Goal: Task Accomplishment & Management: Manage account settings

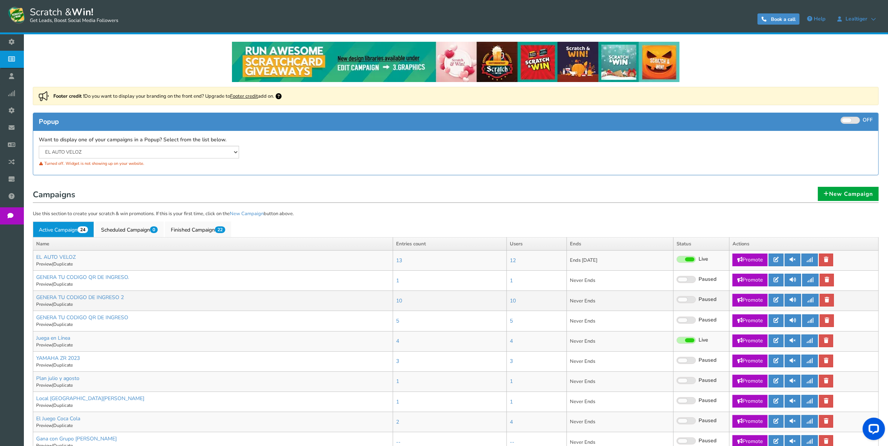
click at [692, 300] on span at bounding box center [685, 299] width 19 height 7
click at [676, 300] on input "Live Paused" at bounding box center [676, 299] width 0 height 5
click at [746, 299] on link "Promote" at bounding box center [749, 300] width 35 height 13
type input "[URL][DOMAIN_NAME]"
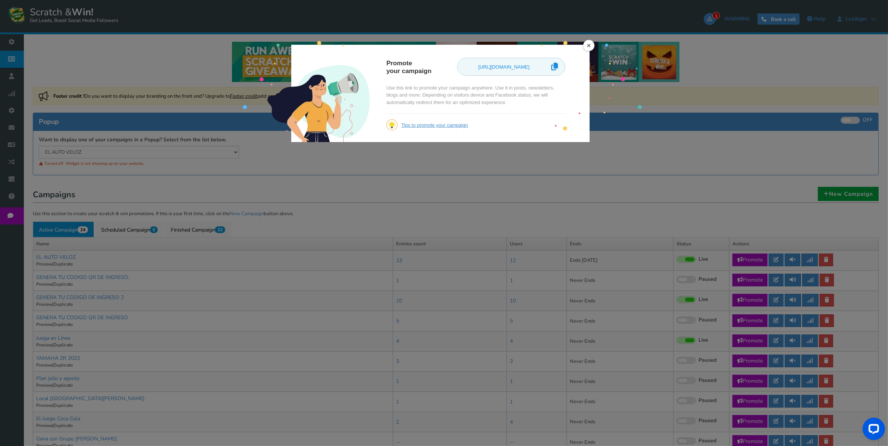
click at [460, 299] on div "× Promote your campaign https://amze.me/ZP6Cp Use this link to promote your cam…" at bounding box center [444, 223] width 888 height 446
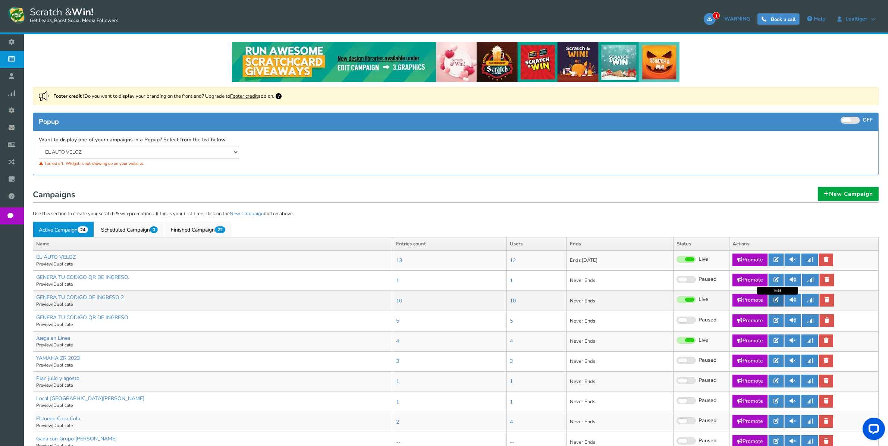
click at [778, 300] on icon at bounding box center [775, 299] width 5 height 5
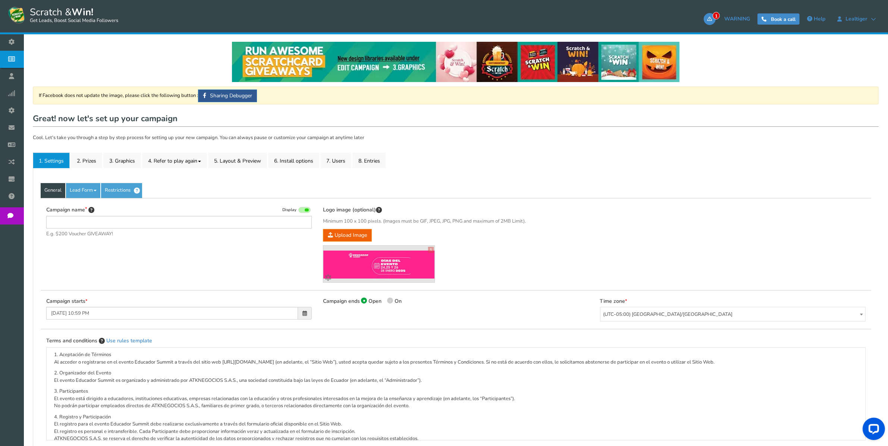
type input "GENERA TU CODIGO DE INGRESO 2"
click at [86, 160] on link "2. Prizes" at bounding box center [86, 160] width 31 height 16
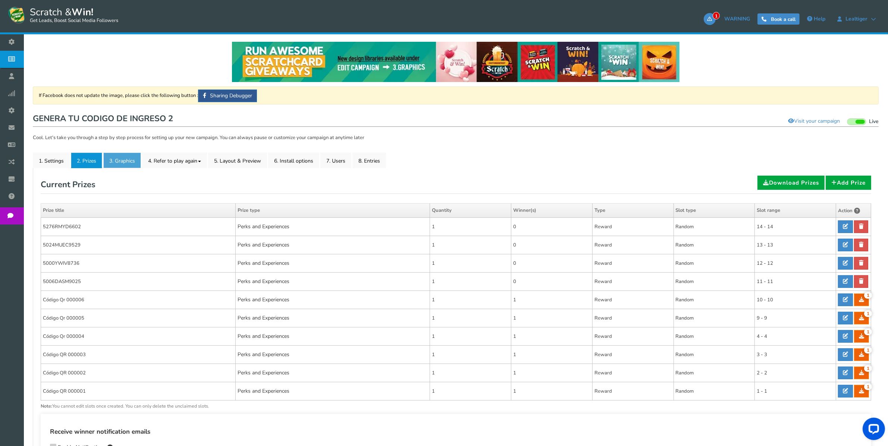
click at [124, 161] on link "3. Graphics" at bounding box center [122, 160] width 38 height 16
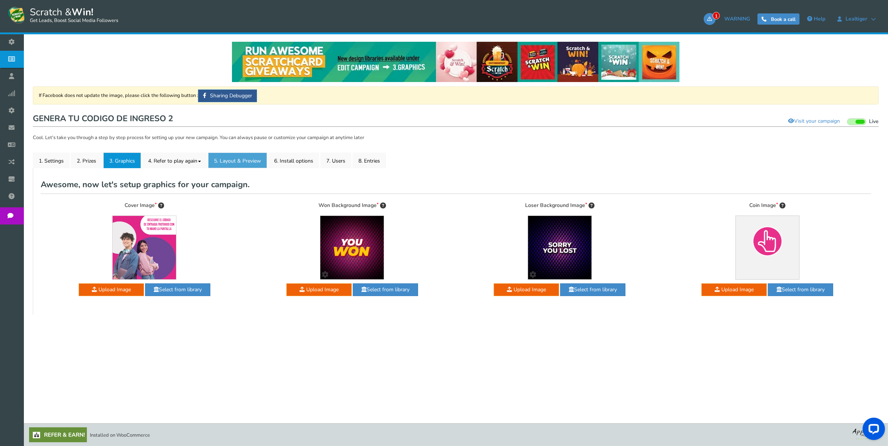
click at [256, 157] on link "5. Layout & Preview" at bounding box center [237, 160] width 59 height 16
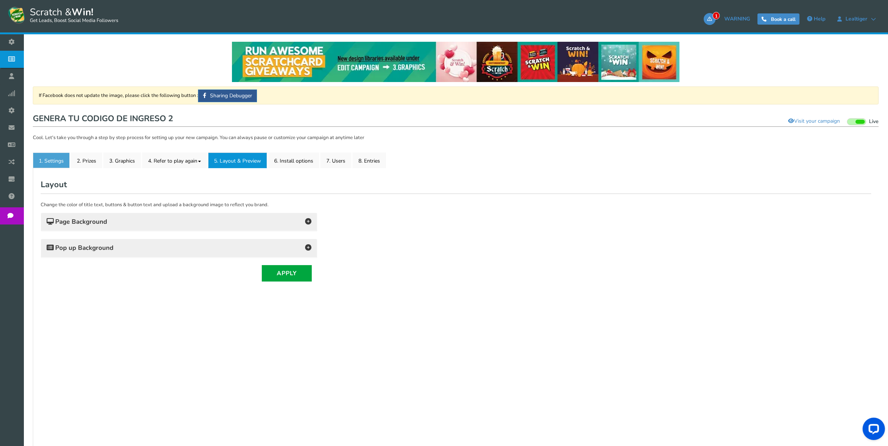
click at [48, 161] on link "1. Settings" at bounding box center [51, 160] width 37 height 16
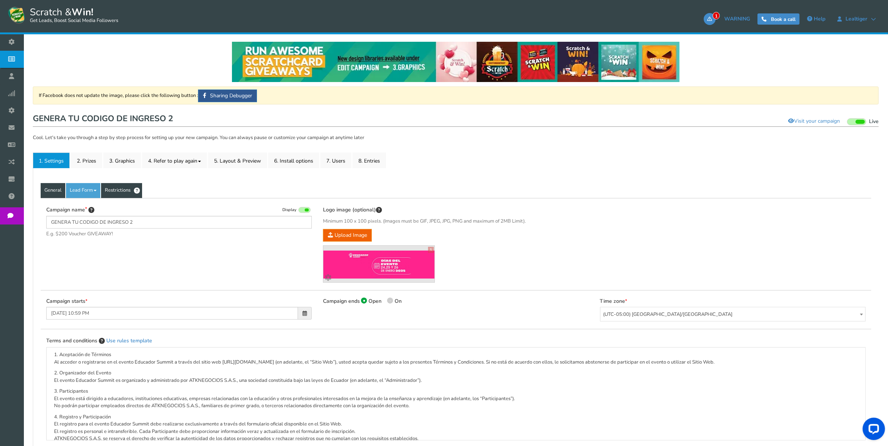
click at [120, 191] on link "Restrictions" at bounding box center [121, 190] width 41 height 15
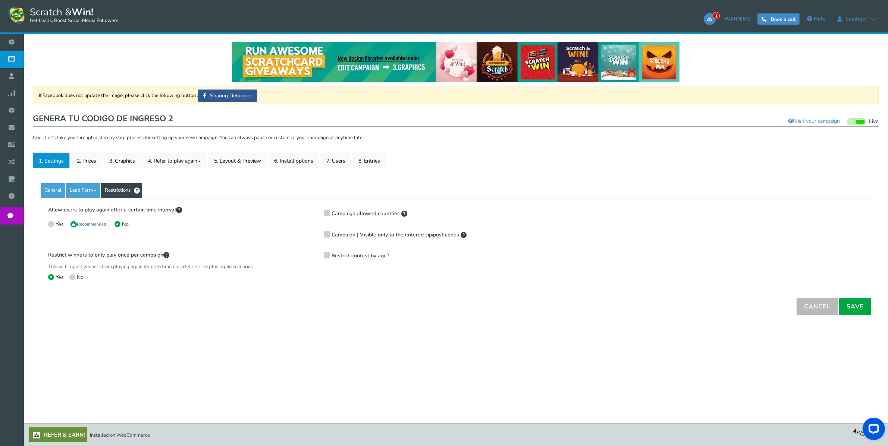
click at [321, 217] on div "Campaign allowed countries [GEOGRAPHIC_DATA] [GEOGRAPHIC_DATA] [GEOGRAPHIC_DATA…" at bounding box center [455, 238] width 275 height 64
click at [325, 213] on icon at bounding box center [326, 213] width 5 height 6
click at [316, 213] on input "Campaign allowed countries" at bounding box center [316, 213] width 0 height 5
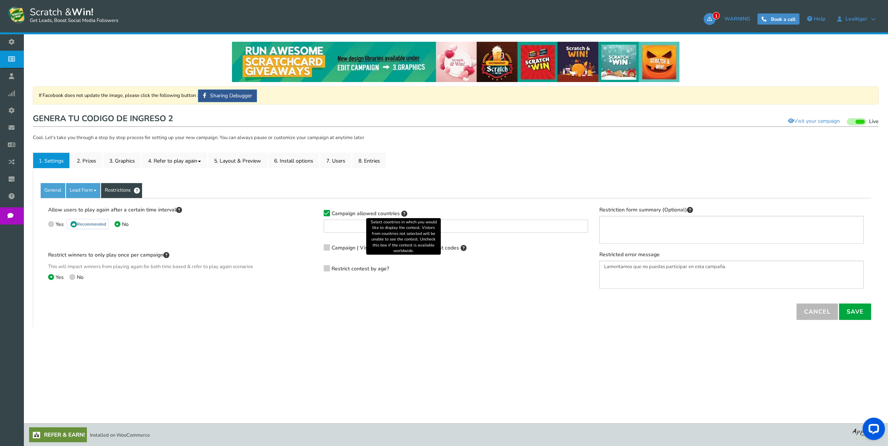
click at [403, 213] on icon at bounding box center [404, 214] width 6 height 6
click at [316, 213] on input "Campaign allowed countries" at bounding box center [316, 213] width 0 height 5
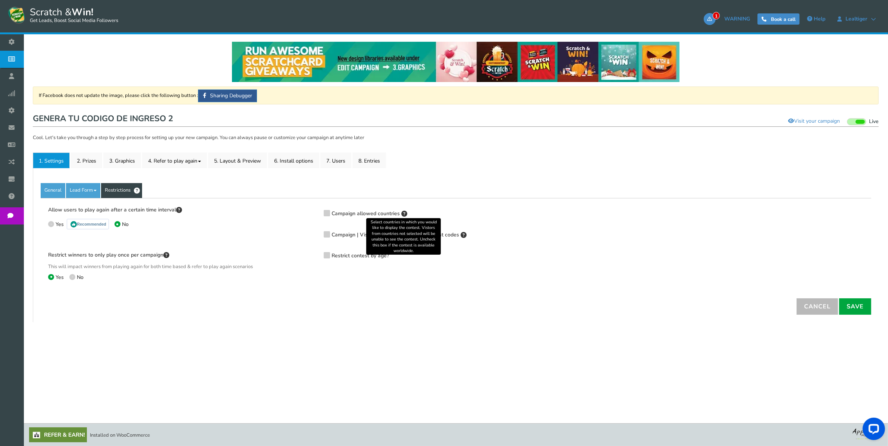
click at [403, 213] on icon at bounding box center [404, 214] width 6 height 6
click at [316, 213] on input "Campaign allowed countries" at bounding box center [316, 213] width 0 height 5
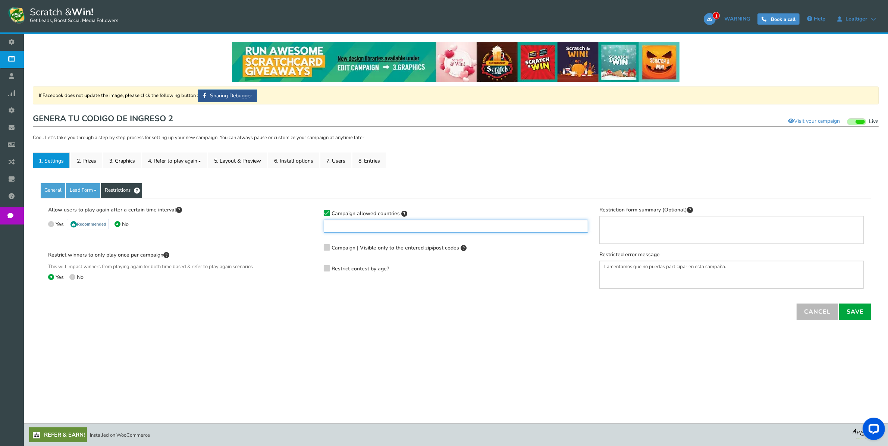
click at [500, 224] on ul at bounding box center [456, 225] width 264 height 10
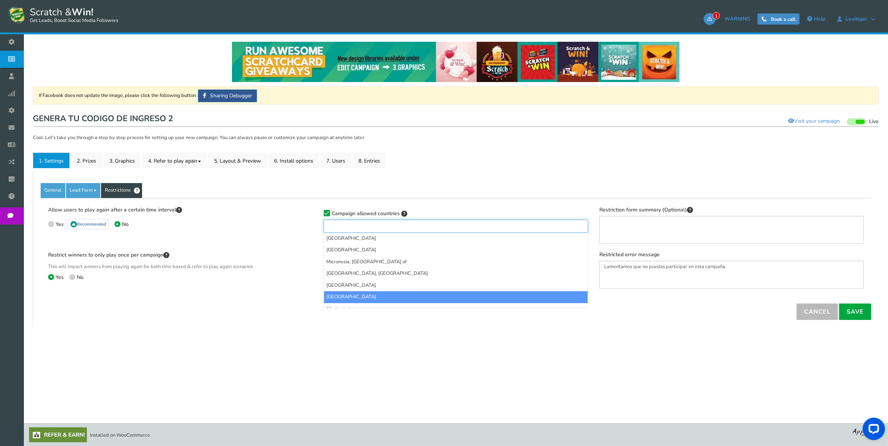
scroll to position [1584, 0]
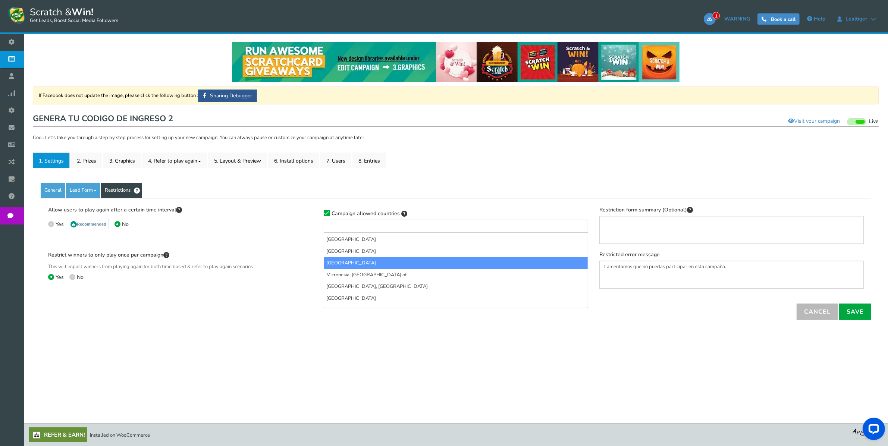
select select "MX"
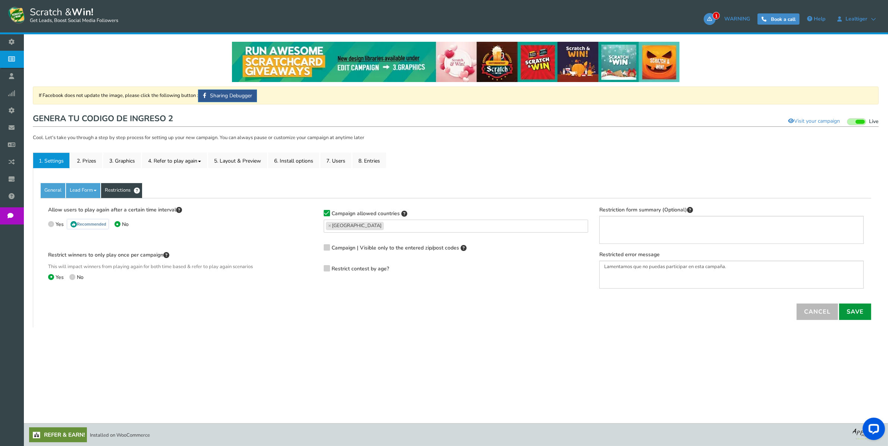
click at [856, 312] on link "Save" at bounding box center [855, 311] width 32 height 16
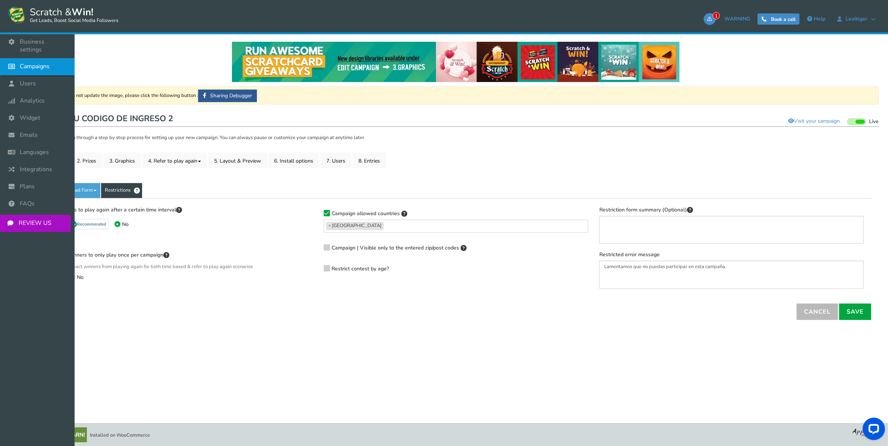
click at [42, 63] on span "Campaigns" at bounding box center [35, 67] width 30 height 8
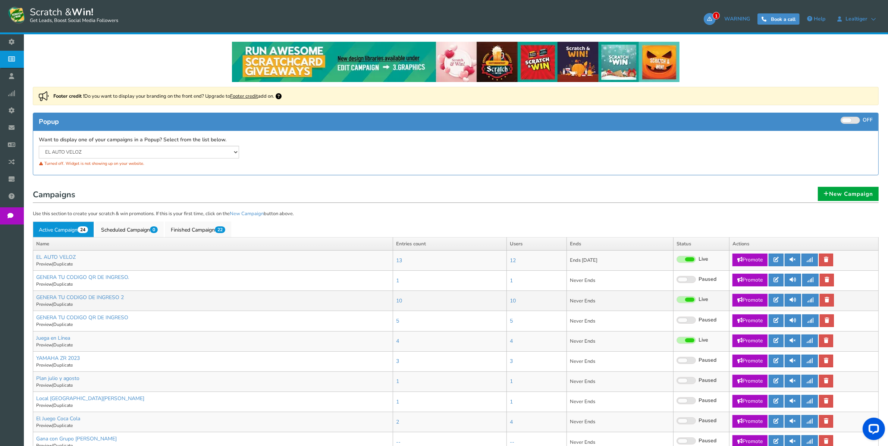
click at [749, 299] on link "Promote" at bounding box center [749, 300] width 35 height 13
type input "[URL][DOMAIN_NAME]"
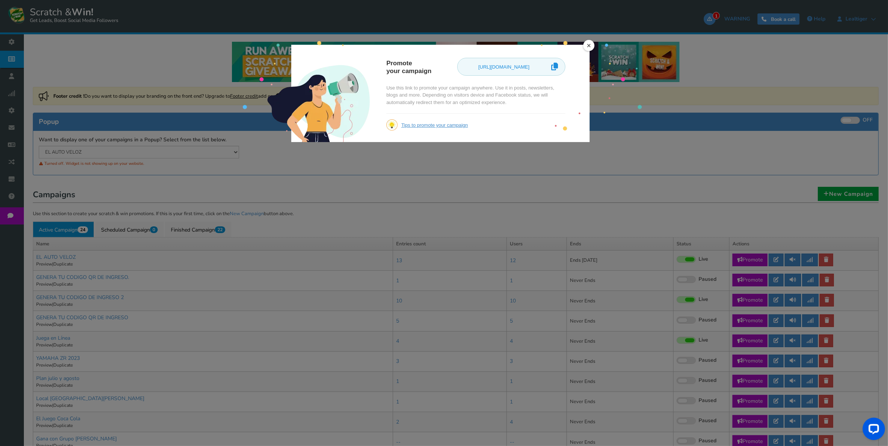
click at [590, 45] on link "×" at bounding box center [588, 45] width 11 height 11
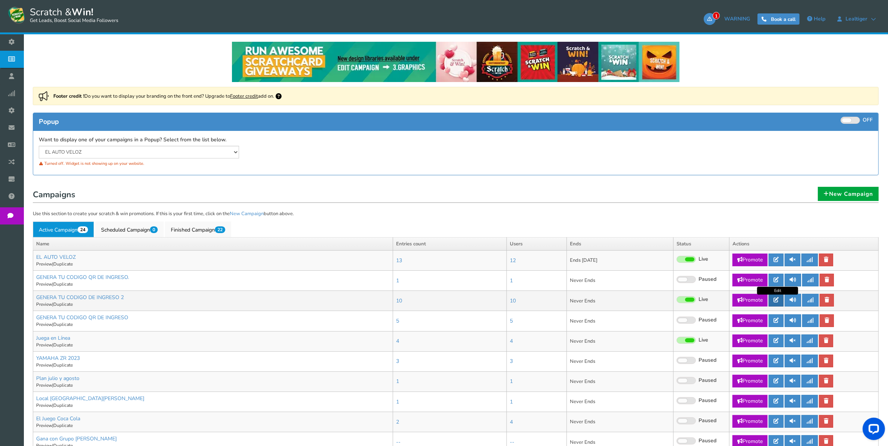
click at [778, 302] on icon at bounding box center [775, 299] width 5 height 5
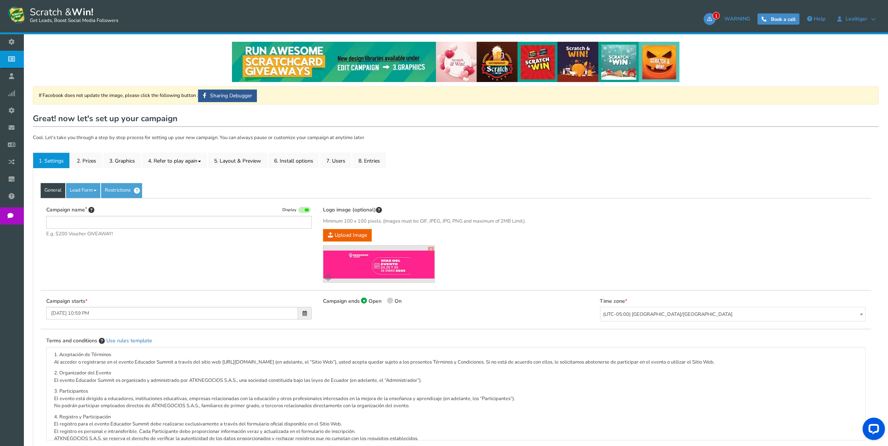
type input "GENERA TU CODIGO DE INGRESO 2"
click at [124, 189] on link "Restrictions" at bounding box center [121, 190] width 41 height 15
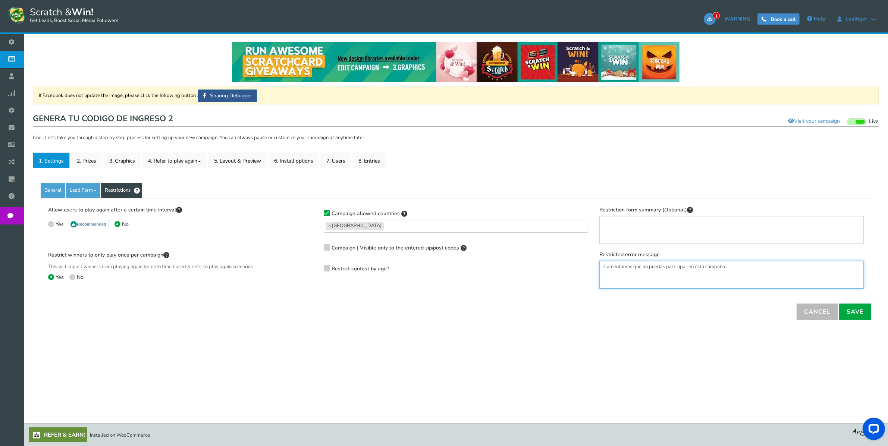
click at [756, 274] on textarea "Lamentamos que no puedas participar en esta campaña." at bounding box center [731, 275] width 264 height 28
type textarea "Lamentamos que no puedas participar en esta campaña está disponible solo en [GE…"
click at [856, 309] on link "Save" at bounding box center [855, 311] width 32 height 16
click at [369, 346] on div "NOTE: Scratch and Win plugin is deleted or deactivated. Please check and re-ins…" at bounding box center [455, 219] width 853 height 370
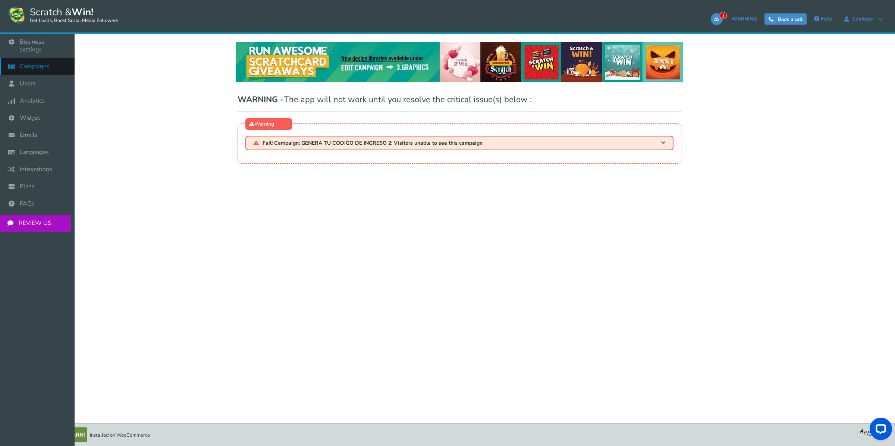
click at [36, 63] on span "Campaigns" at bounding box center [35, 67] width 30 height 8
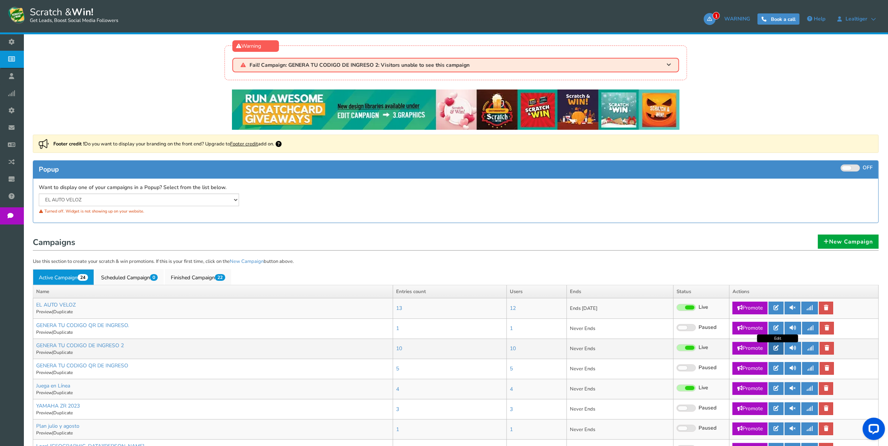
click at [778, 349] on icon at bounding box center [775, 347] width 5 height 5
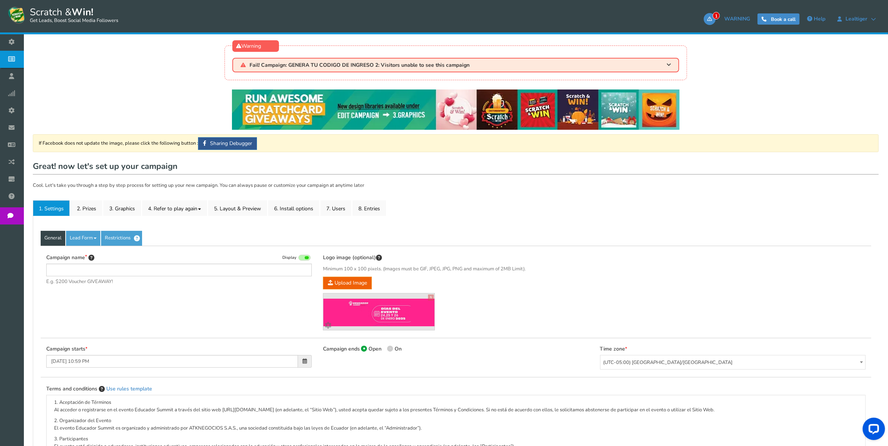
type input "GENERA TU CODIGO DE INGRESO 2"
click at [123, 238] on link "Restrictions" at bounding box center [121, 238] width 41 height 15
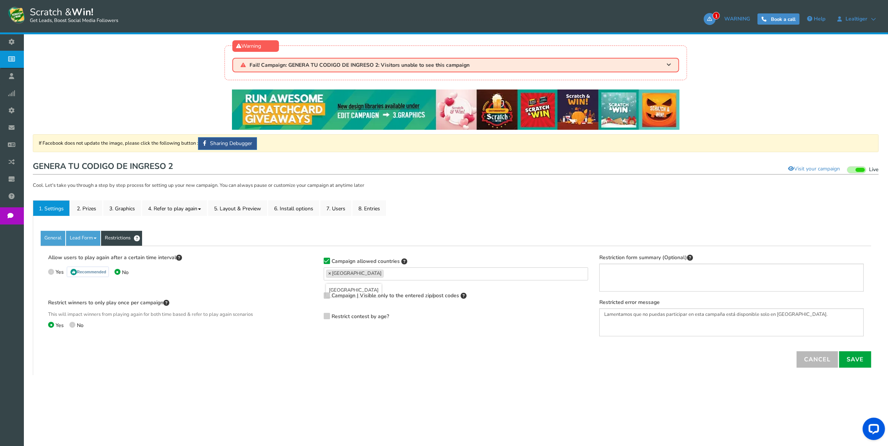
click at [329, 275] on span "×" at bounding box center [329, 273] width 3 height 7
select select
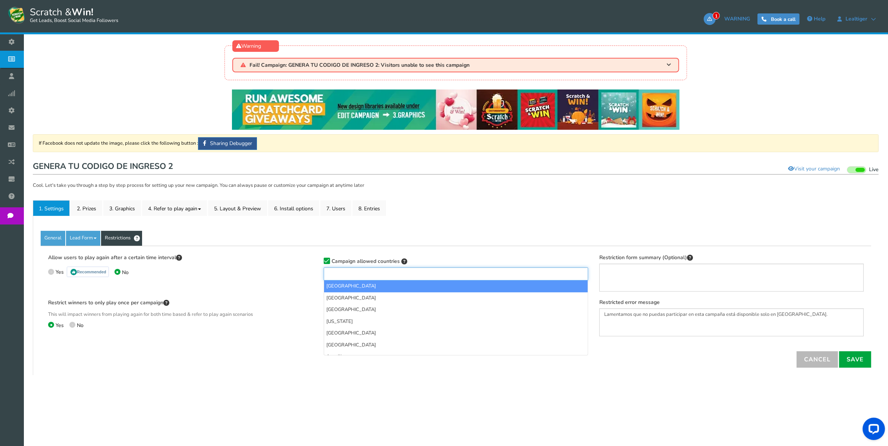
scroll to position [1008, 0]
click at [327, 258] on icon at bounding box center [326, 261] width 5 height 6
click at [316, 259] on input "Campaign allowed countries" at bounding box center [316, 261] width 0 height 5
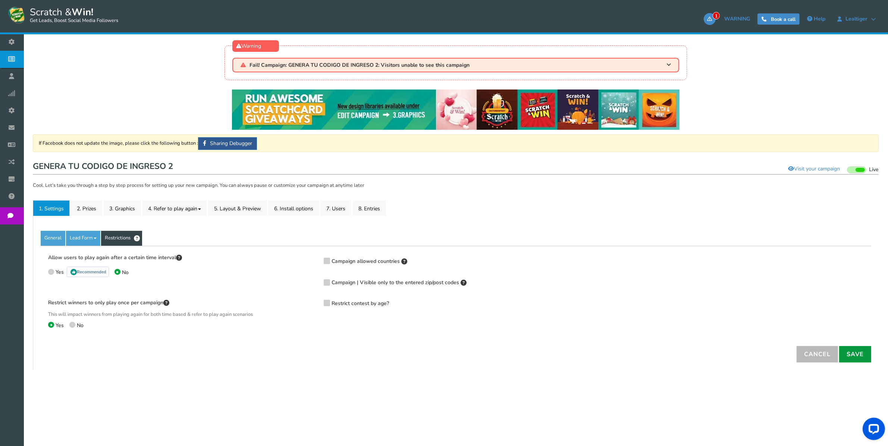
click at [854, 354] on link "Save" at bounding box center [855, 354] width 32 height 16
click at [323, 261] on div "Campaign allowed countries [GEOGRAPHIC_DATA] [GEOGRAPHIC_DATA] [GEOGRAPHIC_DATA…" at bounding box center [455, 285] width 275 height 64
click at [324, 262] on icon at bounding box center [326, 261] width 5 height 6
click at [316, 262] on input "Campaign allowed countries" at bounding box center [316, 261] width 0 height 5
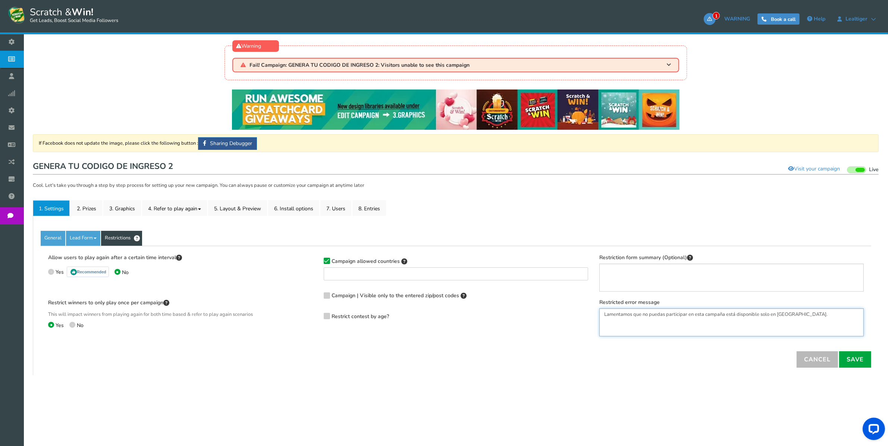
drag, startPoint x: 792, startPoint y: 320, endPoint x: 770, endPoint y: 319, distance: 22.4
click at [792, 319] on textarea "Lamentamos que no puedas participar en esta campaña está disponible solo en [GE…" at bounding box center [731, 322] width 264 height 28
drag, startPoint x: 760, startPoint y: 313, endPoint x: 834, endPoint y: 305, distance: 74.3
click at [792, 312] on textarea "Lamentamos que no puedas participar en esta campaña está disponible solo en [GE…" at bounding box center [731, 322] width 264 height 28
type textarea "Lamentamos que no puedas participar en esta campaña está disponible en tu aárea…"
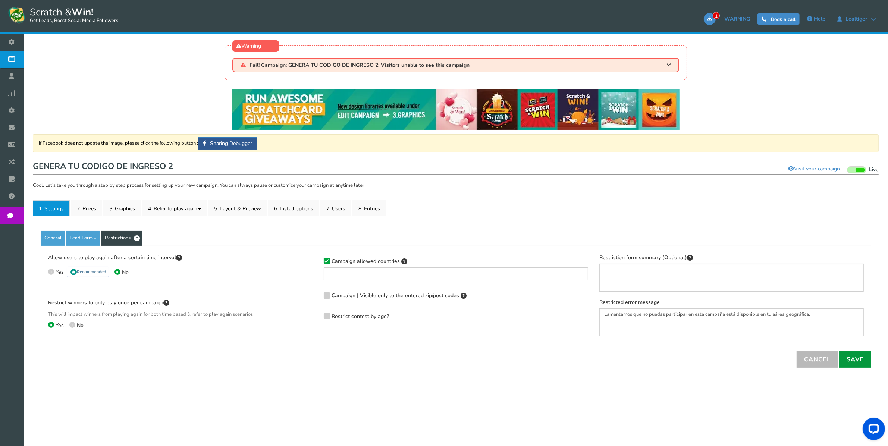
click at [865, 363] on link "Save" at bounding box center [855, 359] width 32 height 16
click at [847, 362] on link "Save" at bounding box center [855, 359] width 32 height 16
click at [627, 377] on div "NOTE: Scratch and Win plugin is deleted or deactivated. Please check and re-ins…" at bounding box center [455, 267] width 853 height 370
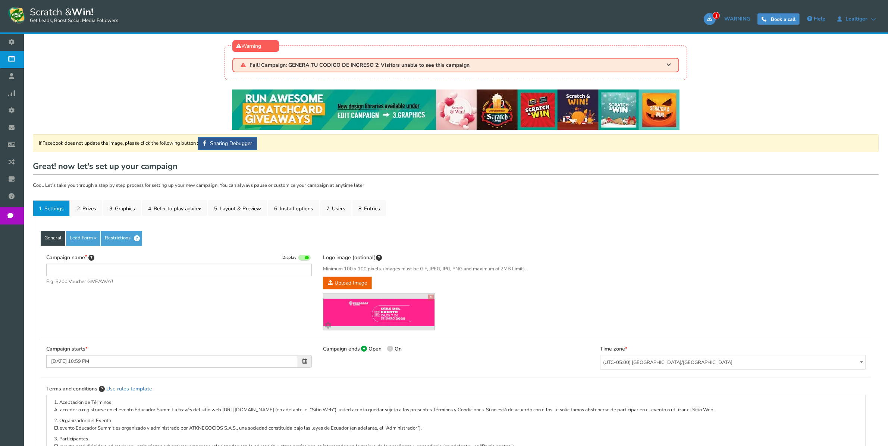
type input "GENERA TU CODIGO DE INGRESO 2"
click at [115, 237] on link "Restrictions" at bounding box center [121, 238] width 41 height 15
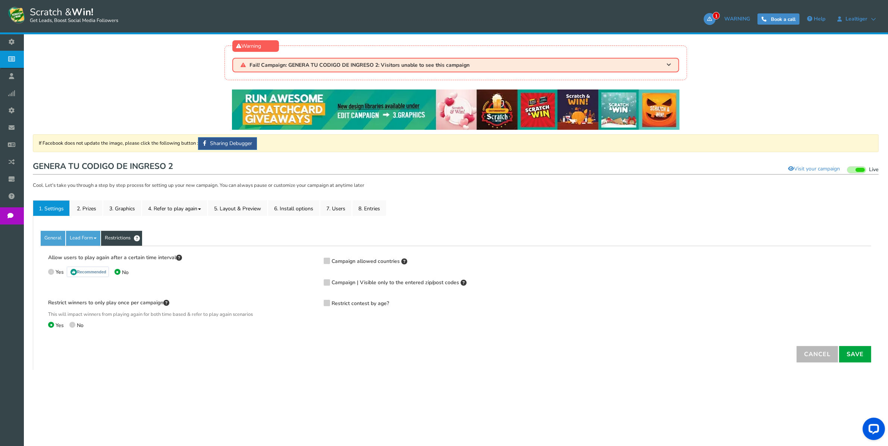
click at [360, 259] on span "Campaign allowed countries" at bounding box center [365, 261] width 68 height 7
click at [316, 259] on input "Campaign allowed countries" at bounding box center [316, 261] width 0 height 5
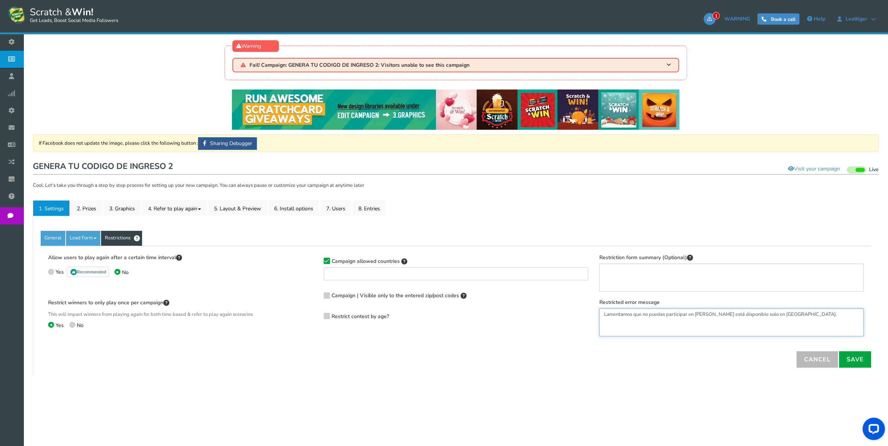
click at [785, 314] on textarea "Lamentamos que no puedas participar en esta campaña está disponible solo en [GE…" at bounding box center [731, 322] width 264 height 28
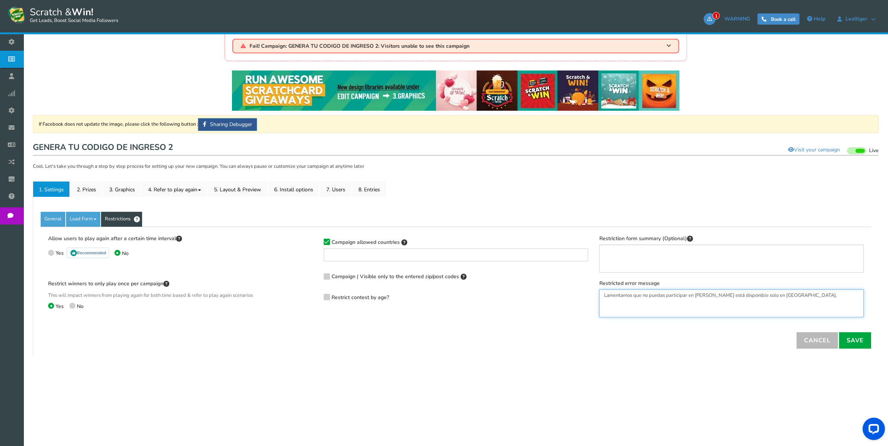
scroll to position [48, 0]
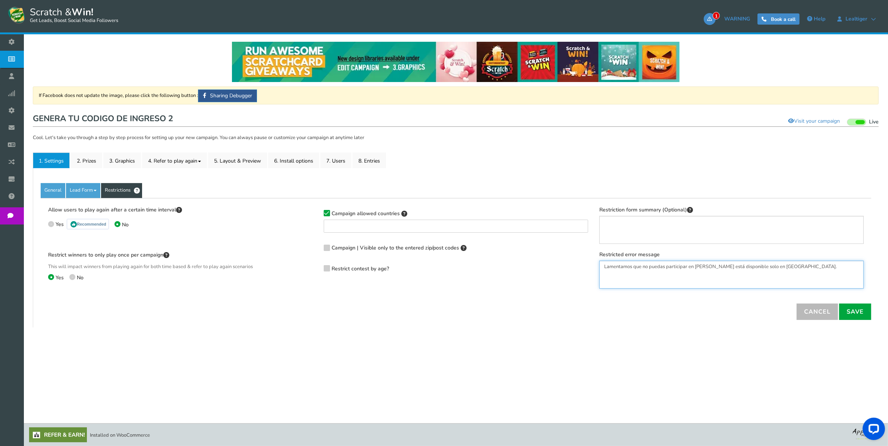
drag, startPoint x: 761, startPoint y: 266, endPoint x: 792, endPoint y: 265, distance: 31.3
click at [792, 265] on textarea "Lamentamos que no puedas participar en esta campaña está disponible solo en [GE…" at bounding box center [731, 275] width 264 height 28
type textarea "Lamentamos que no puedas participar en esta campaña está disponible."
click at [853, 314] on link "Save" at bounding box center [855, 311] width 32 height 16
click at [340, 331] on div "NOTE: Scratch and Win plugin is deleted or deactivated. Please check and re-ins…" at bounding box center [455, 219] width 853 height 370
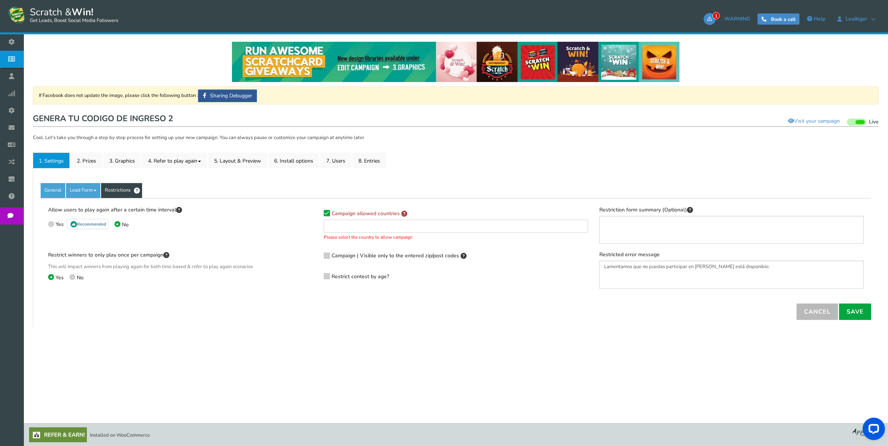
click at [328, 213] on icon at bounding box center [326, 214] width 5 height 6
click at [316, 213] on input "Campaign allowed countries" at bounding box center [316, 213] width 0 height 5
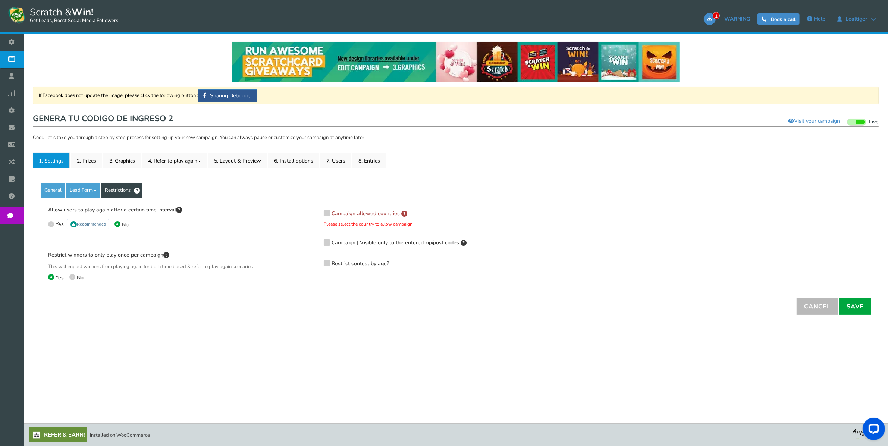
click at [407, 342] on div "NOTE: Scratch and Win plugin is deleted or deactivated. Please check and re-ins…" at bounding box center [455, 219] width 853 height 370
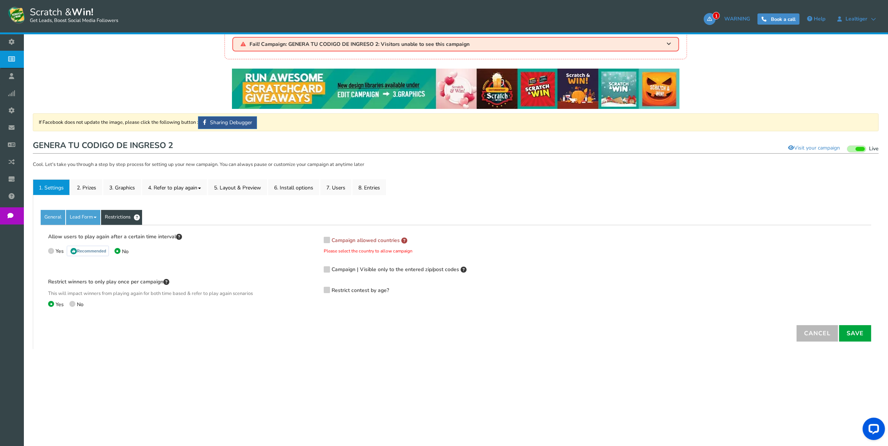
scroll to position [0, 0]
